Goal: Find specific page/section: Find specific page/section

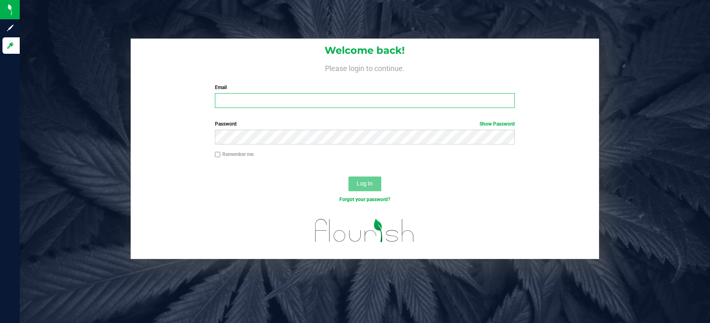
type input "[PERSON_NAME][EMAIL_ADDRESS][DOMAIN_NAME]"
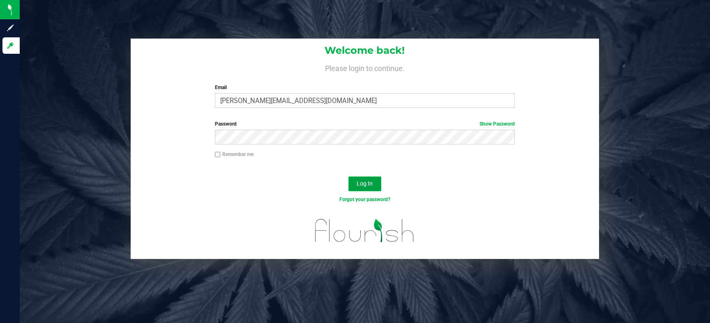
click at [367, 190] on button "Log In" at bounding box center [364, 184] width 33 height 15
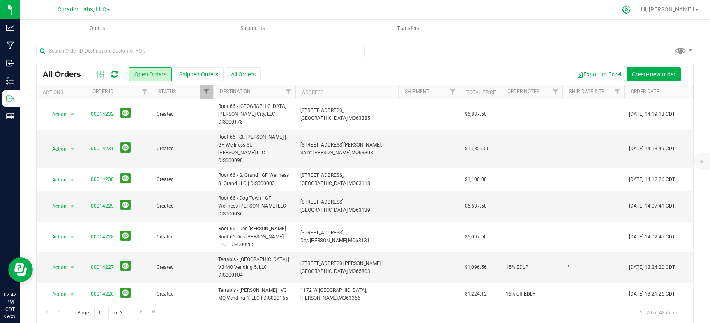
click at [631, 12] on icon at bounding box center [626, 9] width 9 height 9
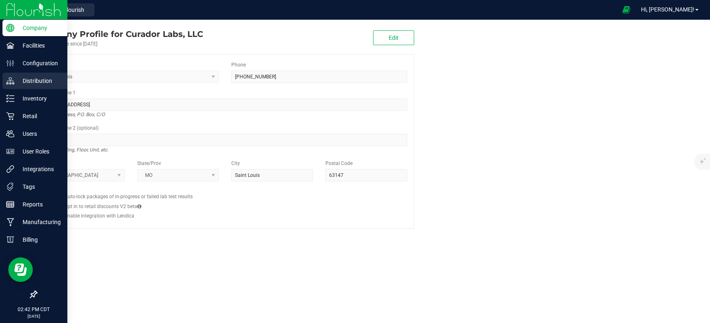
click at [32, 75] on div "Distribution" at bounding box center [34, 81] width 65 height 16
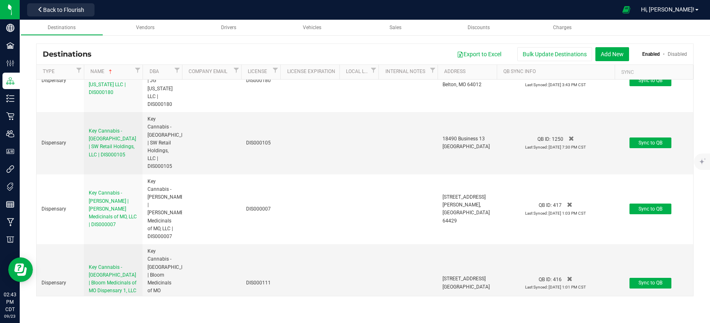
scroll to position [9943, 0]
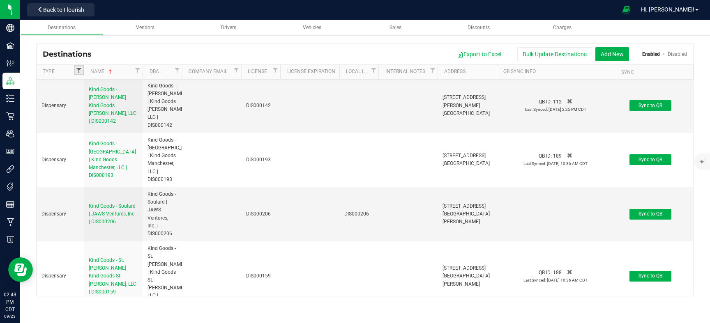
click at [76, 70] on span "Filter" at bounding box center [79, 70] width 7 height 7
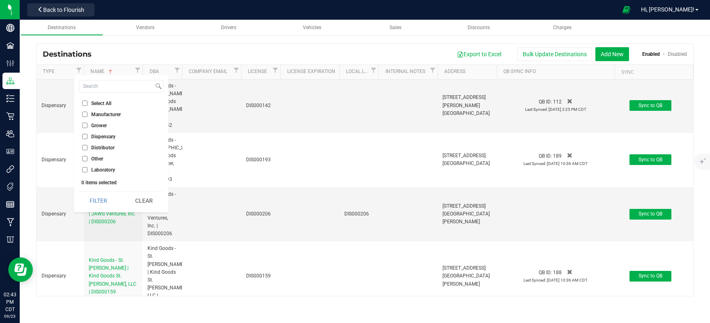
click at [83, 117] on li "Manufacturer" at bounding box center [121, 114] width 85 height 9
click at [84, 114] on input "Manufacturer" at bounding box center [84, 114] width 5 height 5
click at [98, 206] on button "Filter" at bounding box center [98, 201] width 39 height 18
checkbox input "true"
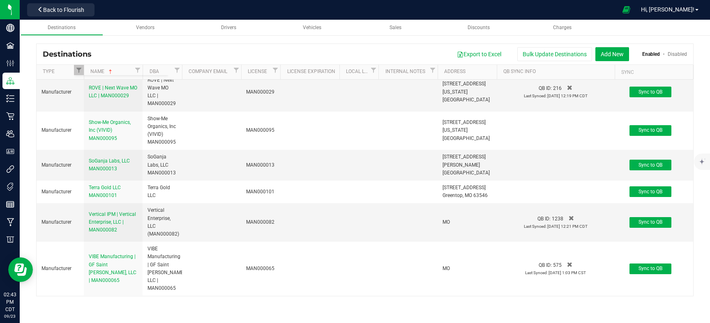
scroll to position [840, 0]
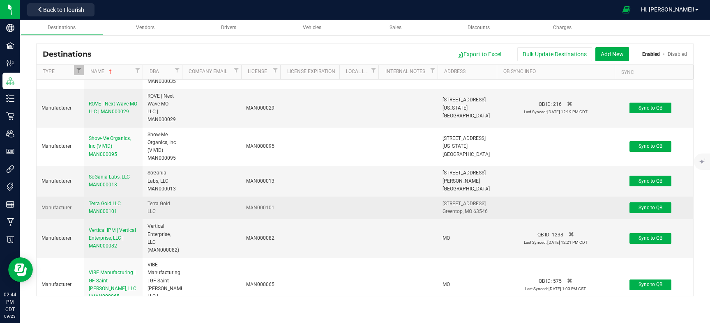
drag, startPoint x: 442, startPoint y: 194, endPoint x: 488, endPoint y: 205, distance: 47.1
click at [488, 203] on span "[STREET_ADDRESS] [GEOGRAPHIC_DATA], MO 63546" at bounding box center [465, 208] width 45 height 16
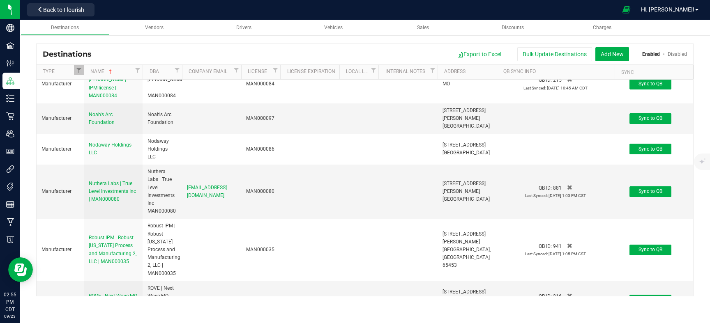
scroll to position [648, 0]
